Goal: Find specific page/section

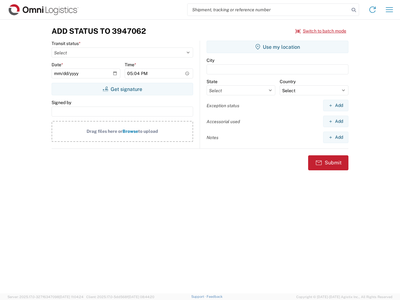
click at [269, 10] on input "search" at bounding box center [269, 10] width 162 height 12
click at [354, 10] on icon at bounding box center [354, 10] width 9 height 9
click at [373, 10] on icon at bounding box center [373, 10] width 10 height 10
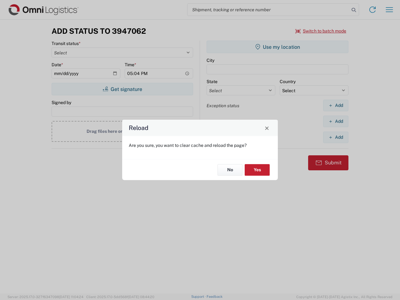
click at [321, 31] on div "Reload Are you sure, you want to clear cache and reload the page? No Yes" at bounding box center [200, 150] width 400 height 300
click at [122, 89] on div "Reload Are you sure, you want to clear cache and reload the page? No Yes" at bounding box center [200, 150] width 400 height 300
click at [278, 47] on div "Reload Are you sure, you want to clear cache and reload the page? No Yes" at bounding box center [200, 150] width 400 height 300
click at [336, 105] on div "Reload Are you sure, you want to clear cache and reload the page? No Yes" at bounding box center [200, 150] width 400 height 300
click at [336, 121] on div "Reload Are you sure, you want to clear cache and reload the page? No Yes" at bounding box center [200, 150] width 400 height 300
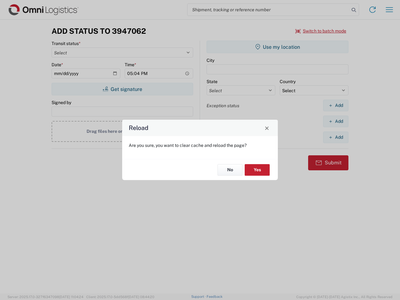
click at [336, 137] on div "Reload Are you sure, you want to clear cache and reload the page? No Yes" at bounding box center [200, 150] width 400 height 300
